Goal: Find specific page/section: Locate a particular part of the current website

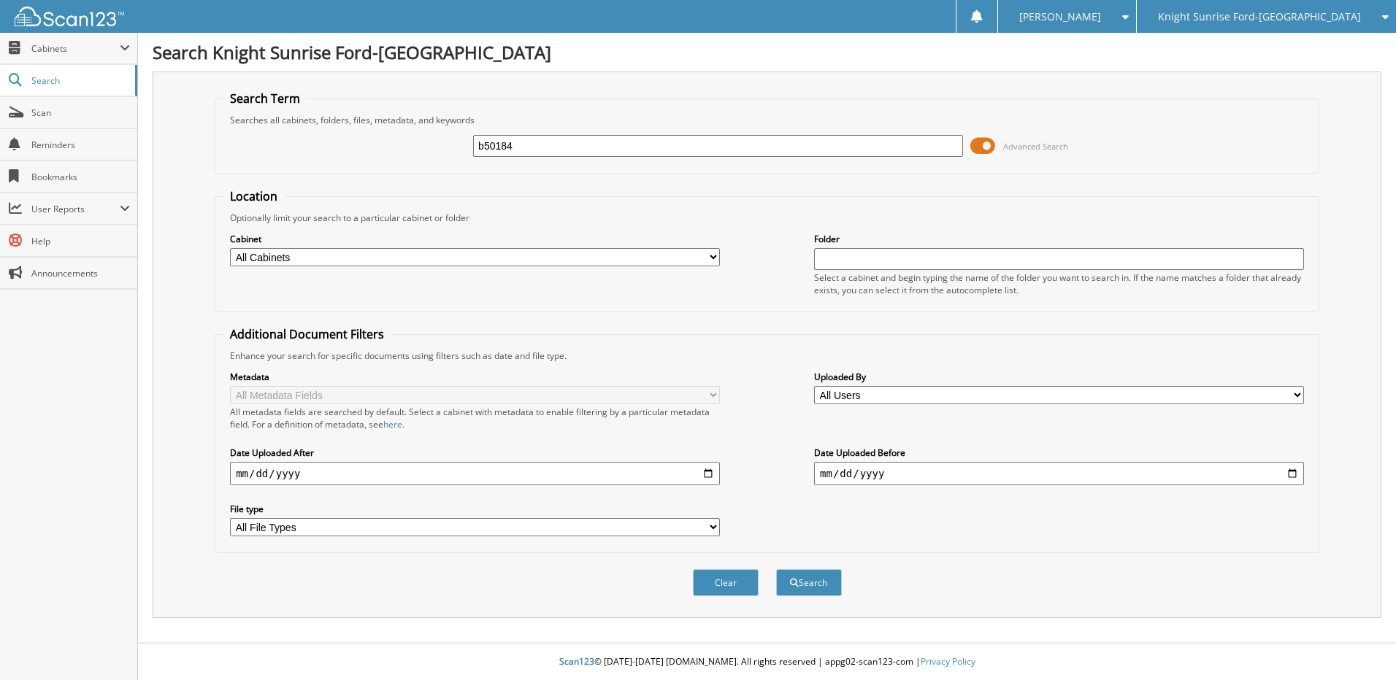
type input "b50184"
click at [776, 569] on button "Search" at bounding box center [809, 582] width 66 height 27
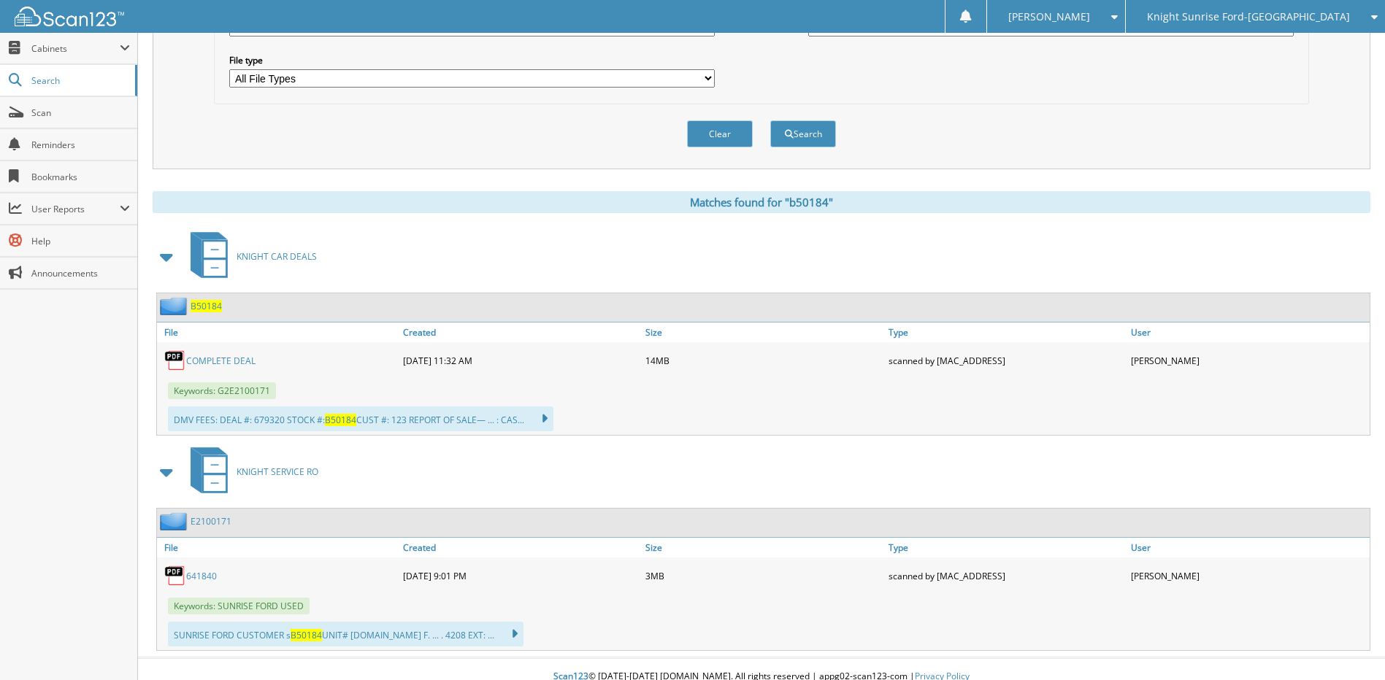
scroll to position [464, 0]
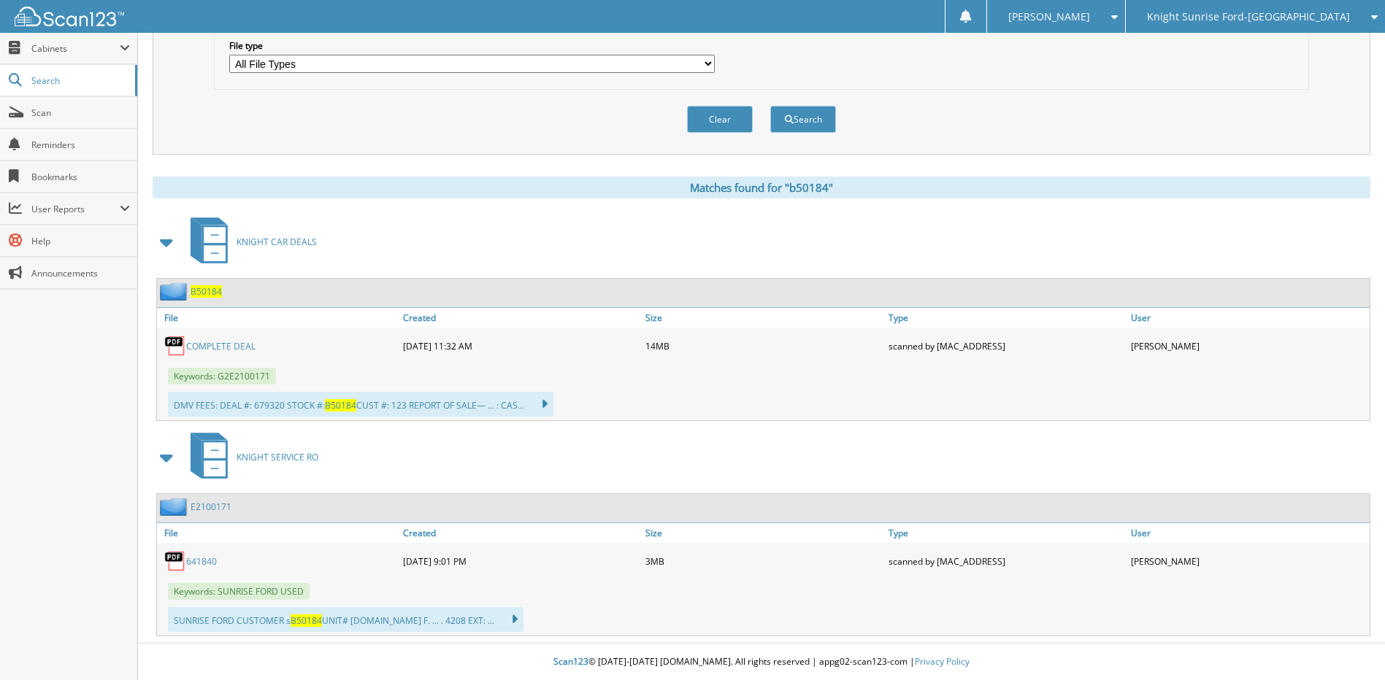
click at [207, 291] on span "B50184" at bounding box center [206, 291] width 31 height 12
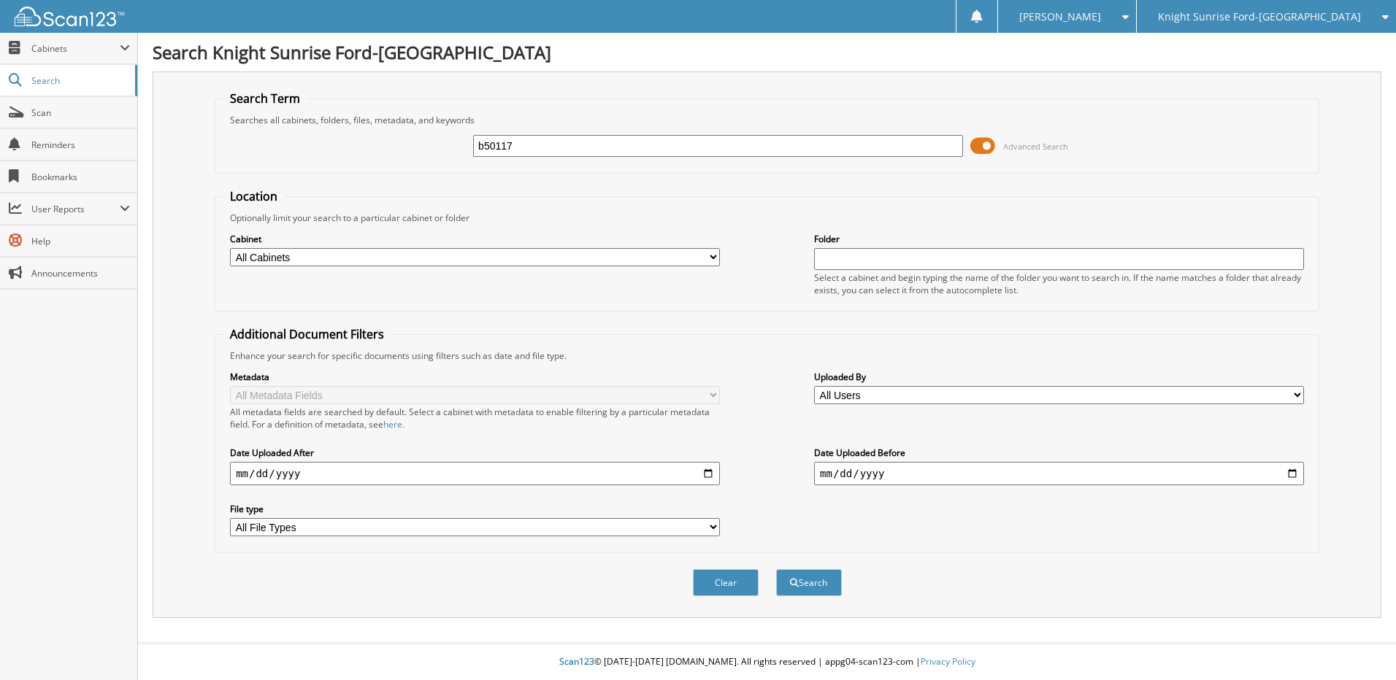
type input "b50117"
click at [776, 569] on button "Search" at bounding box center [809, 582] width 66 height 27
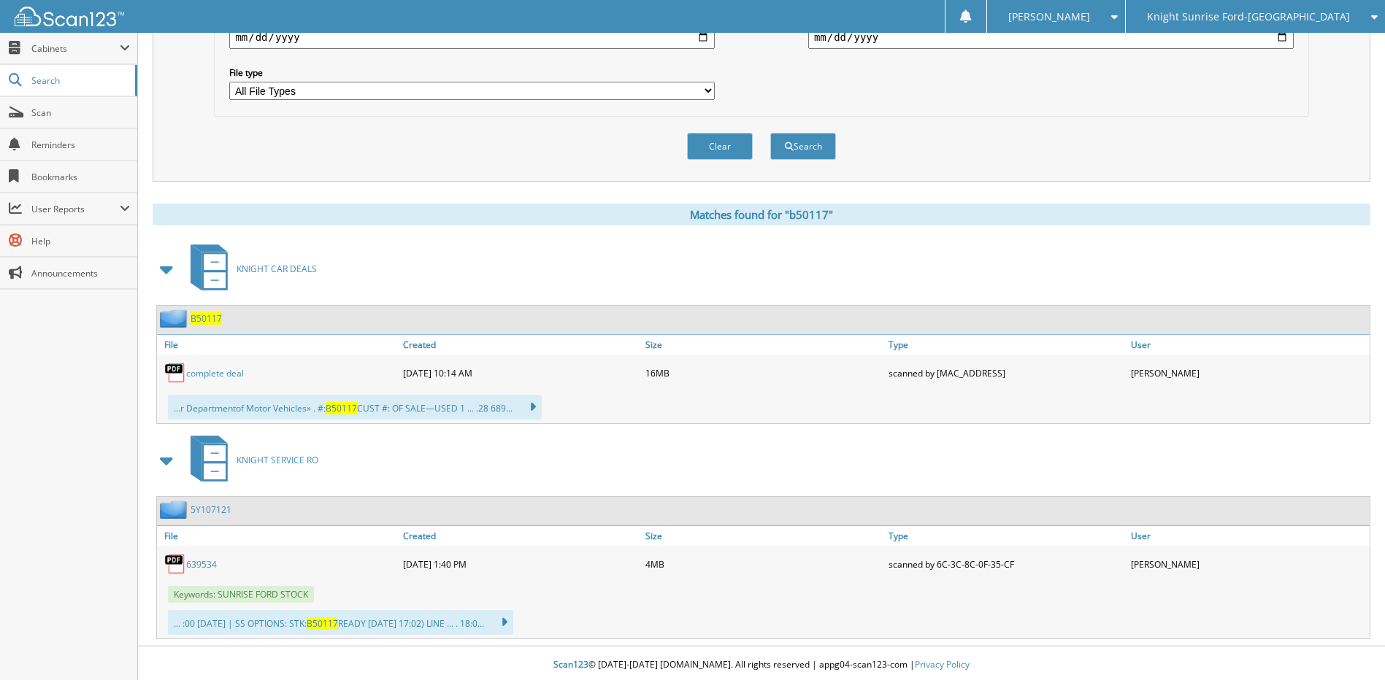
scroll to position [440, 0]
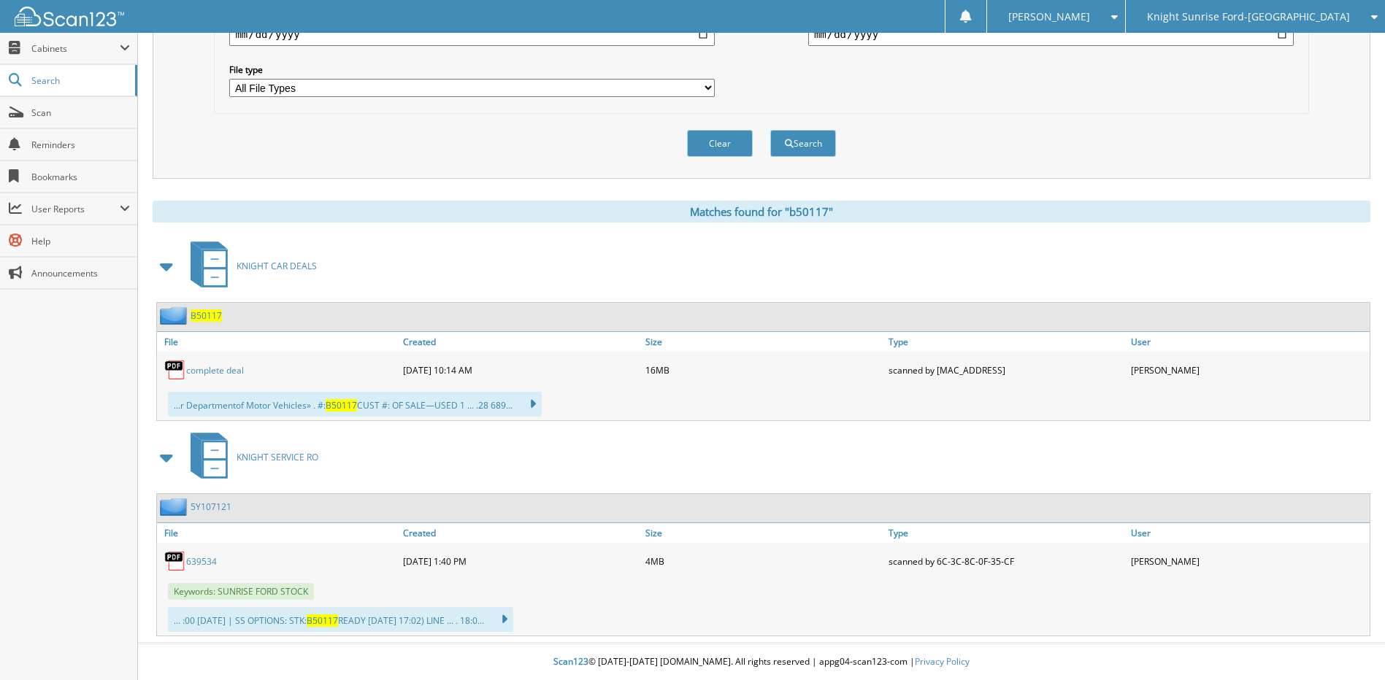
click at [214, 314] on span "B50117" at bounding box center [206, 315] width 31 height 12
